Goal: Task Accomplishment & Management: Manage account settings

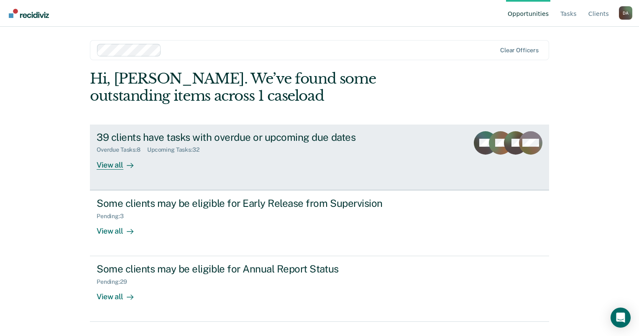
click at [251, 166] on div "39 clients have tasks with overdue or upcoming due dates Overdue Tasks : 8 Upco…" at bounding box center [254, 150] width 314 height 39
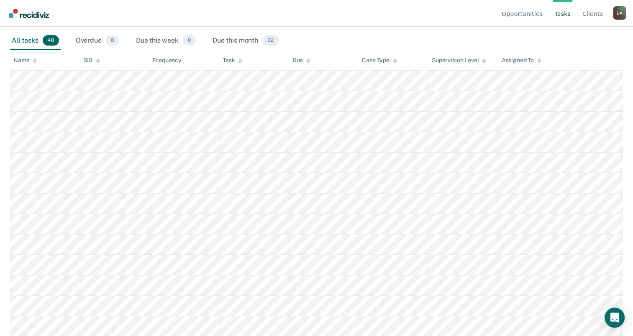
scroll to position [126, 0]
click at [31, 60] on div "Name" at bounding box center [24, 59] width 23 height 7
drag, startPoint x: 41, startPoint y: 64, endPoint x: 30, endPoint y: 64, distance: 10.9
click at [37, 64] on th "Name" at bounding box center [45, 60] width 70 height 21
click at [30, 64] on th "Name" at bounding box center [45, 60] width 70 height 21
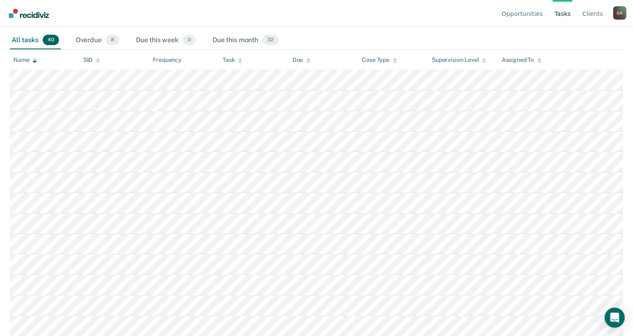
click at [33, 60] on icon at bounding box center [35, 60] width 4 height 5
click at [35, 58] on icon at bounding box center [35, 60] width 4 height 5
click at [36, 59] on icon at bounding box center [35, 59] width 4 height 2
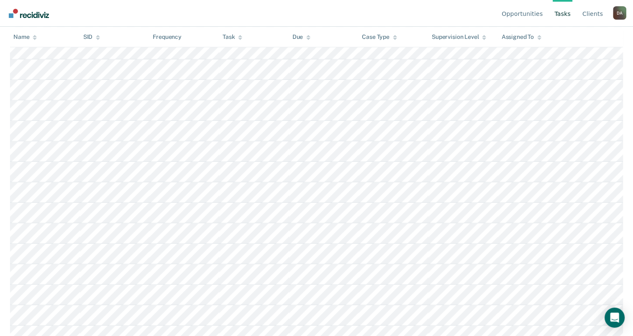
scroll to position [756, 0]
